Goal: Task Accomplishment & Management: Use online tool/utility

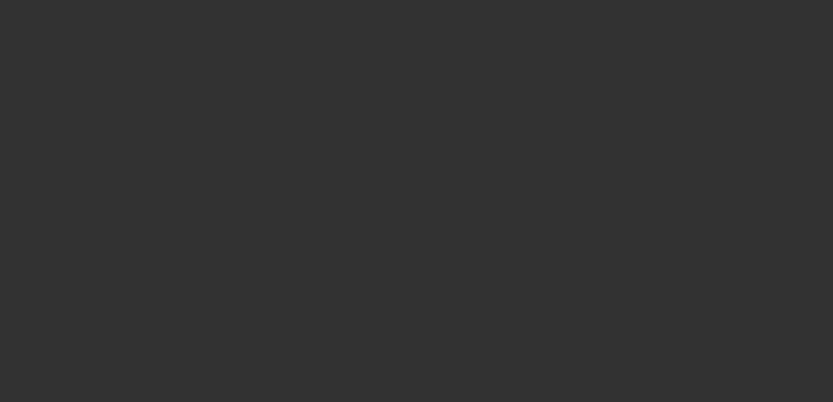
select select "3"
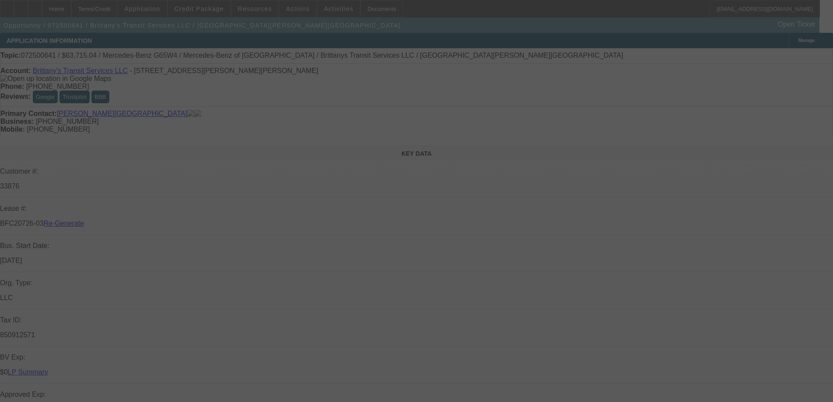
select select "0"
select select "2"
select select "0"
select select "6"
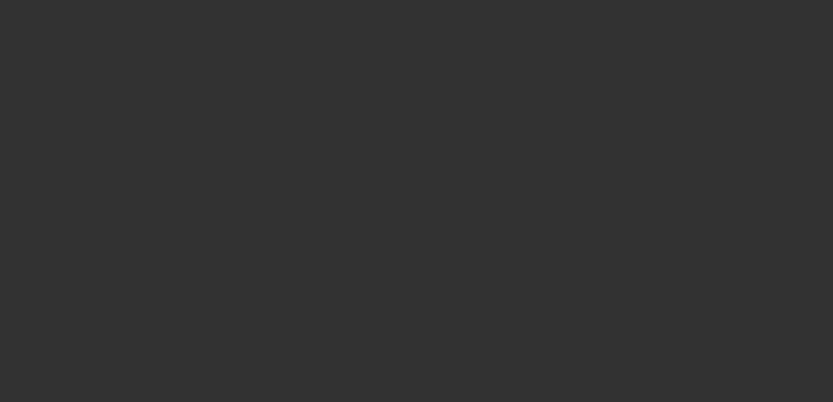
select select "3"
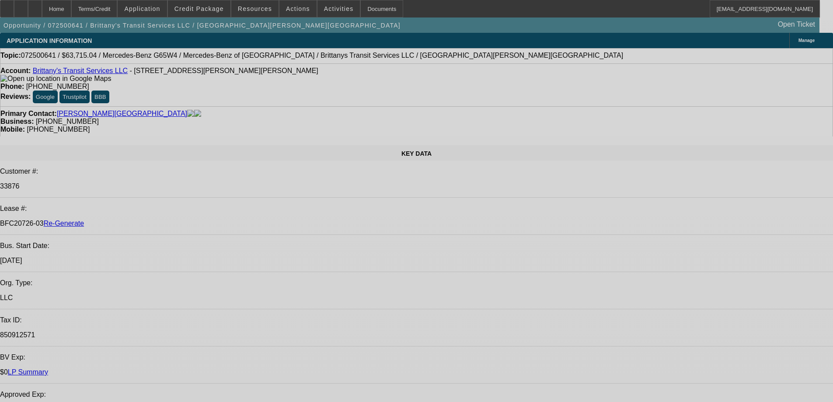
select select "0"
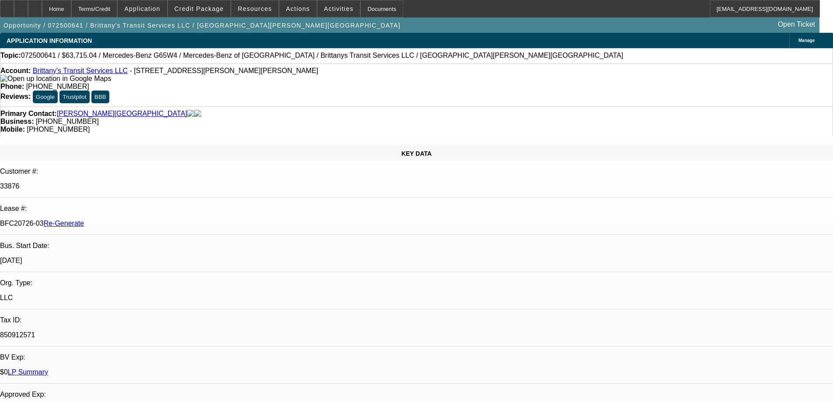
select select "0"
select select "2"
select select "0"
select select "6"
